Goal: Task Accomplishment & Management: Manage account settings

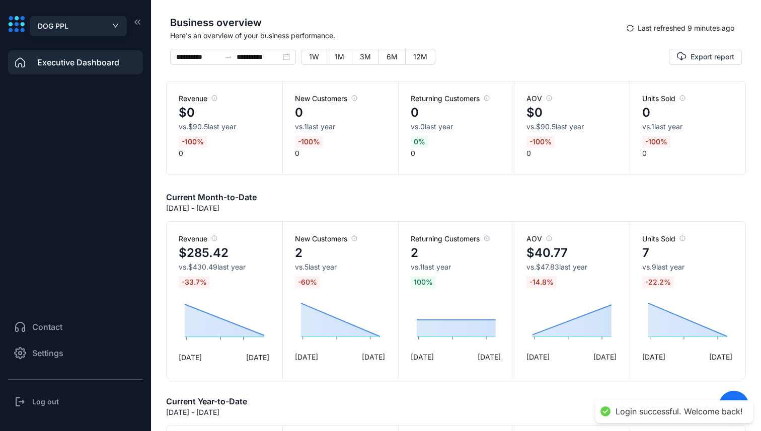
click at [104, 23] on div "DOG PPL" at bounding box center [78, 26] width 81 height 13
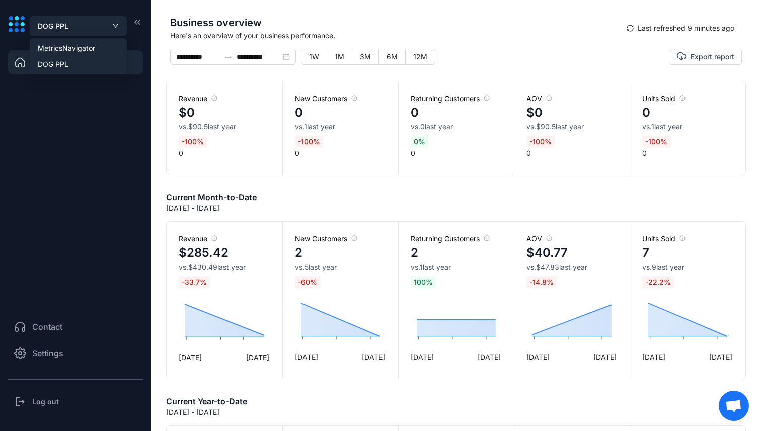
click at [117, 6] on aside "DOG PPL Executive Dashboard Contact Settings Log out" at bounding box center [75, 215] width 151 height 431
click at [110, 27] on div "DOG PPL" at bounding box center [78, 26] width 81 height 13
click at [92, 53] on span "MetricsNavigator" at bounding box center [78, 48] width 81 height 11
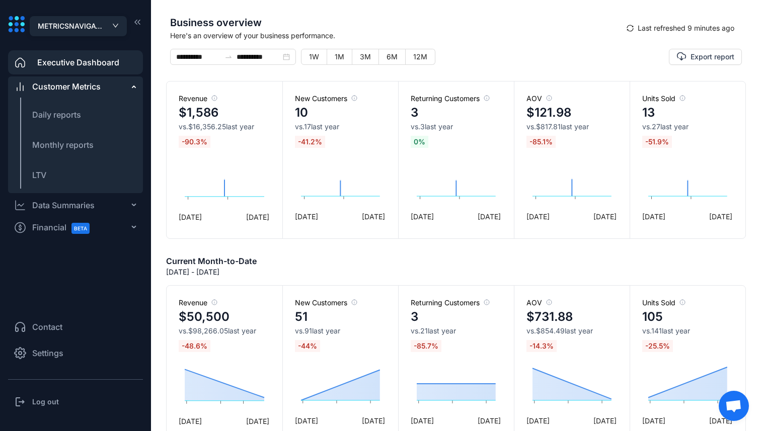
click at [84, 22] on span "METRICSNAVIGATOR" at bounding box center [72, 26] width 68 height 11
click at [73, 60] on span "DOG PPL" at bounding box center [78, 64] width 81 height 11
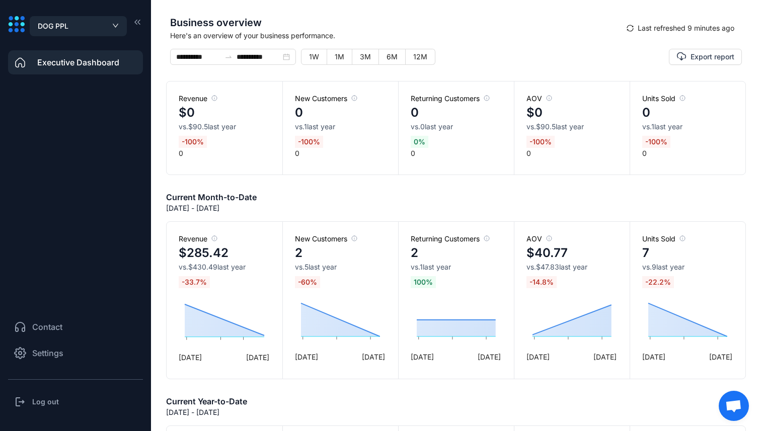
click at [55, 347] on li "Settings" at bounding box center [75, 353] width 135 height 24
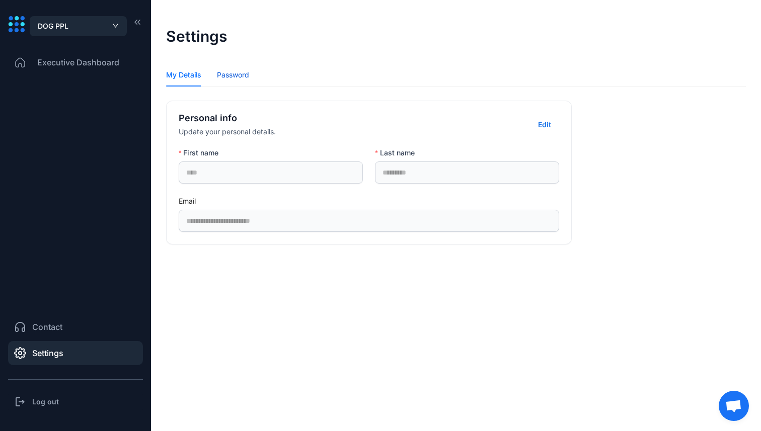
click at [238, 79] on div "Password" at bounding box center [233, 74] width 32 height 11
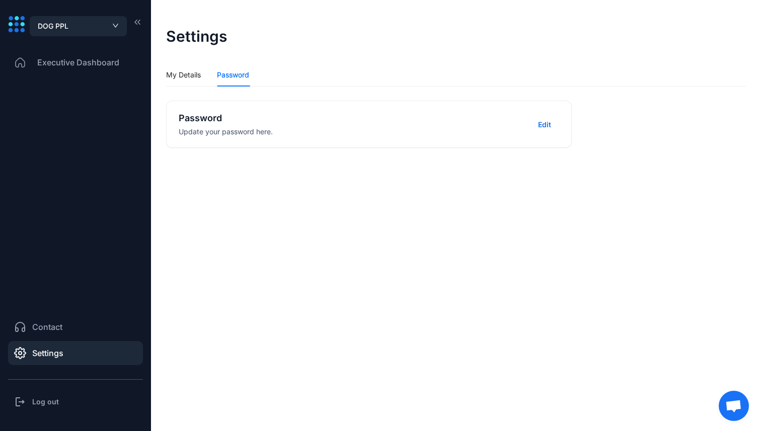
click at [116, 63] on span "Executive Dashboard" at bounding box center [78, 62] width 82 height 12
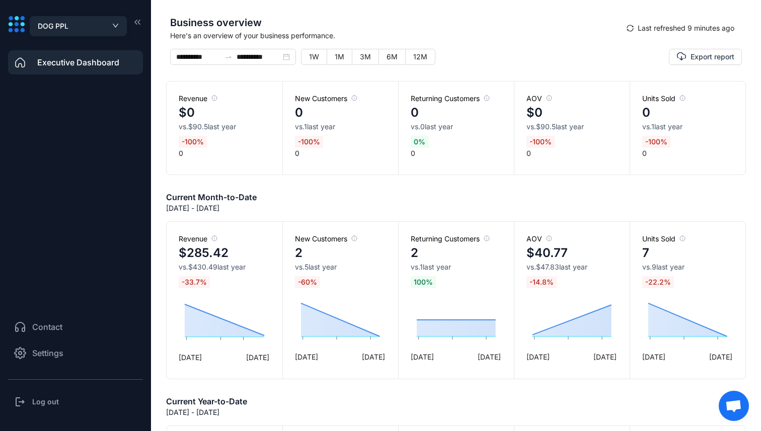
click at [101, 21] on div "DOG PPL" at bounding box center [78, 26] width 81 height 13
click at [82, 47] on span "MetricsNavigator" at bounding box center [78, 48] width 81 height 11
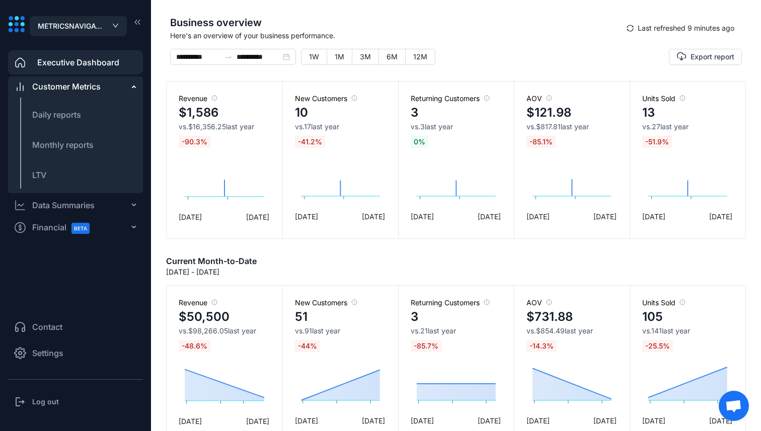
click at [42, 399] on h3 "Log out" at bounding box center [45, 402] width 27 height 10
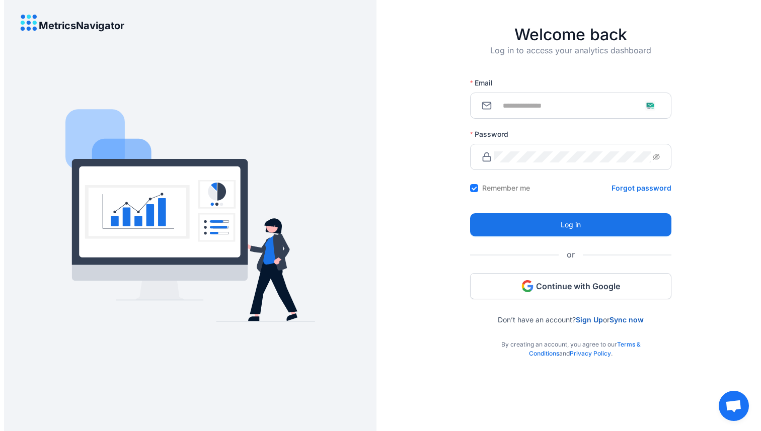
click at [483, 154] on icon at bounding box center [486, 157] width 10 height 10
click at [523, 101] on input "Email" at bounding box center [577, 105] width 166 height 11
type input "**********"
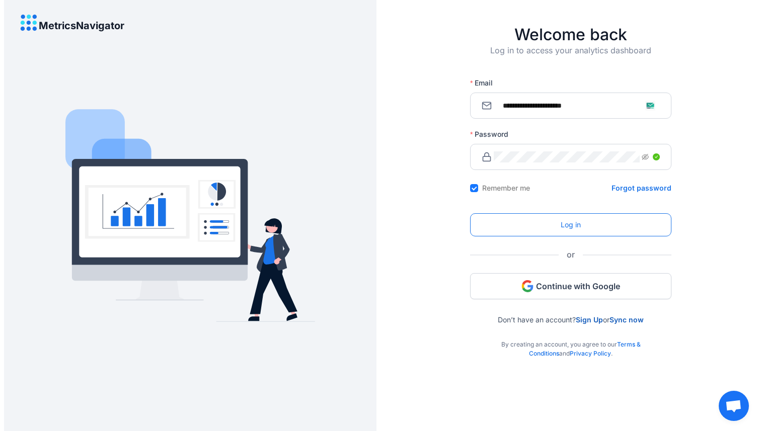
click at [574, 231] on button "Log in" at bounding box center [570, 224] width 201 height 23
